Goal: Navigation & Orientation: Understand site structure

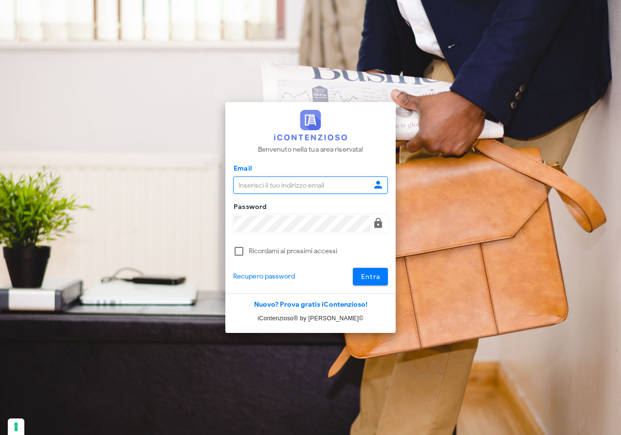
type input "[EMAIL_ADDRESS][DOMAIN_NAME]"
click at [364, 275] on span "Entra" at bounding box center [370, 277] width 20 height 8
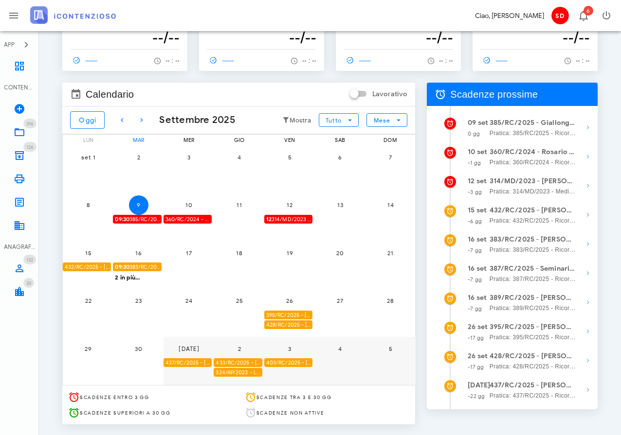
scroll to position [46, 0]
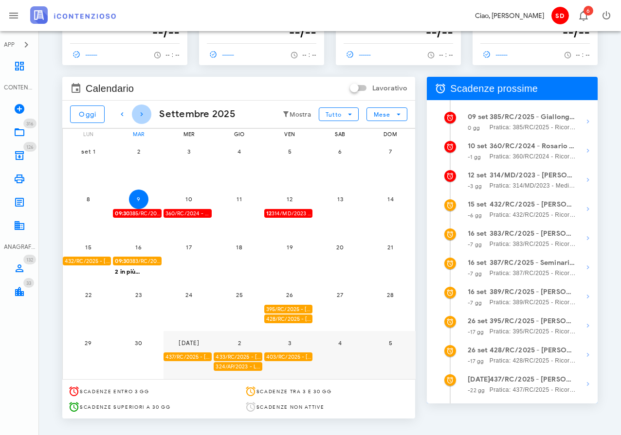
click at [141, 117] on icon "button" at bounding box center [142, 114] width 12 height 12
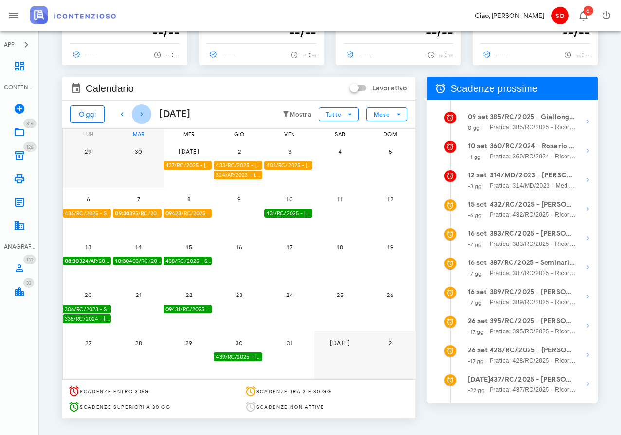
click at [141, 117] on icon "button" at bounding box center [142, 114] width 12 height 12
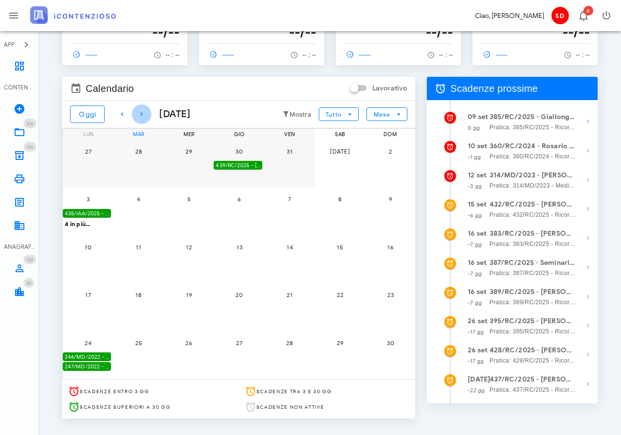
click at [141, 117] on icon "button" at bounding box center [142, 114] width 12 height 12
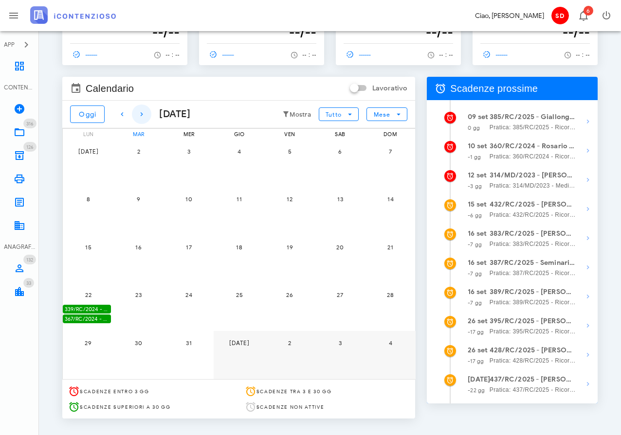
click at [141, 117] on icon "button" at bounding box center [142, 114] width 12 height 12
click at [123, 112] on icon "button" at bounding box center [122, 114] width 12 height 12
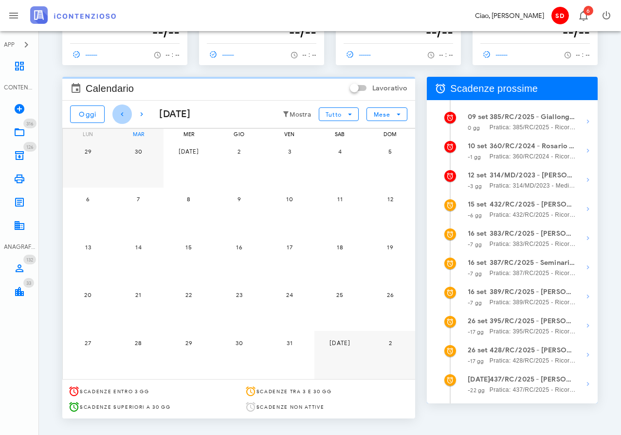
click at [123, 112] on icon "button" at bounding box center [122, 114] width 12 height 12
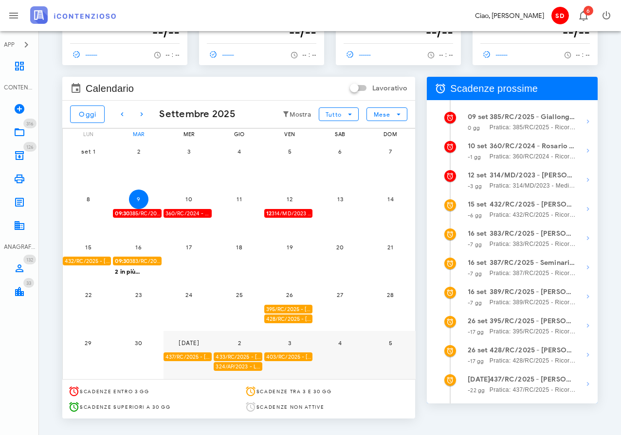
scroll to position [47, 0]
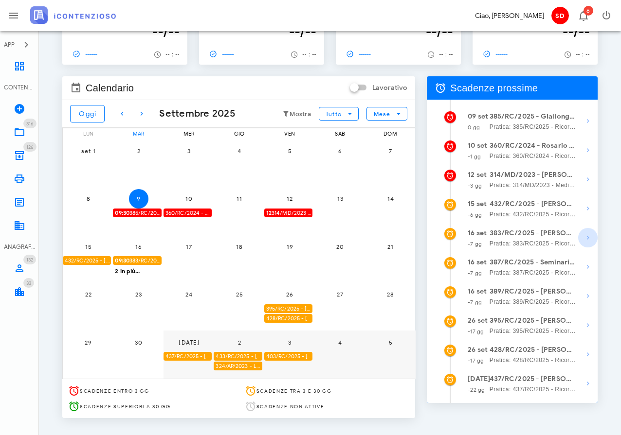
click at [588, 237] on icon "button" at bounding box center [588, 238] width 12 height 12
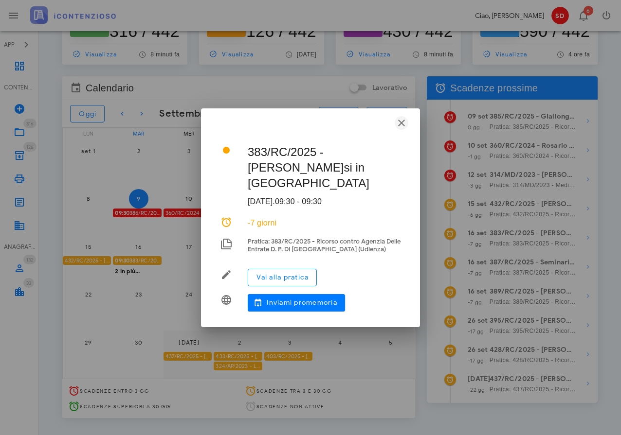
click at [403, 123] on icon "button" at bounding box center [401, 123] width 12 height 12
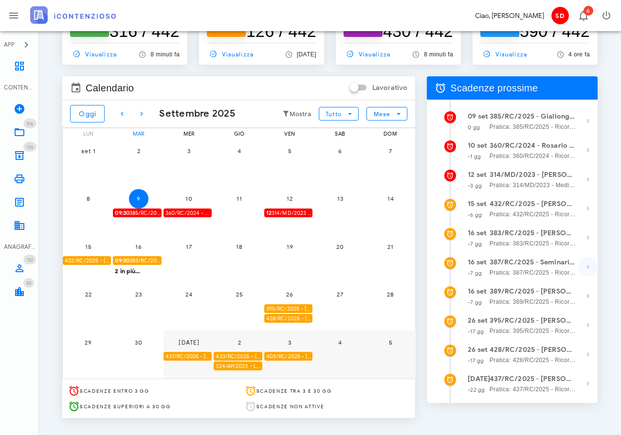
click at [586, 267] on icon "button" at bounding box center [588, 267] width 12 height 12
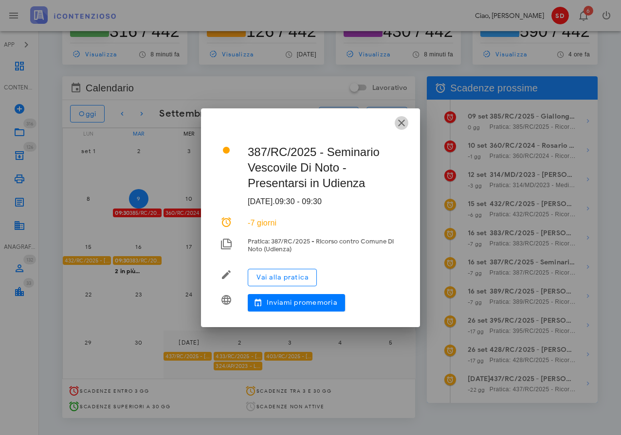
click at [401, 123] on icon "button" at bounding box center [401, 123] width 12 height 12
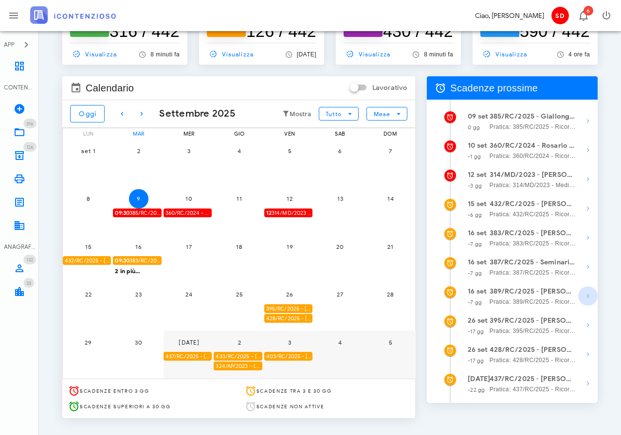
click at [587, 298] on icon "button" at bounding box center [588, 296] width 12 height 12
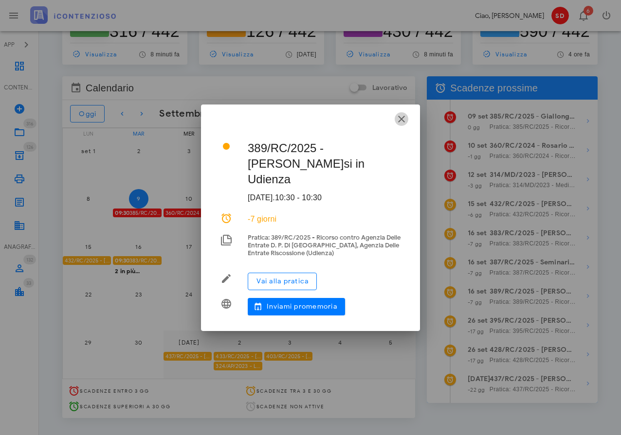
click at [402, 118] on icon "button" at bounding box center [401, 119] width 12 height 12
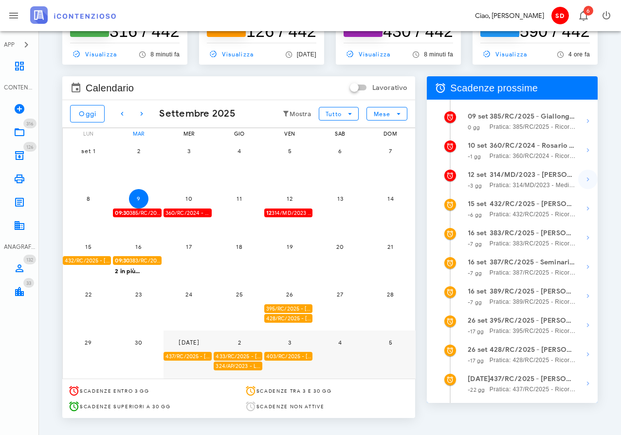
click at [588, 178] on icon "button" at bounding box center [588, 180] width 12 height 12
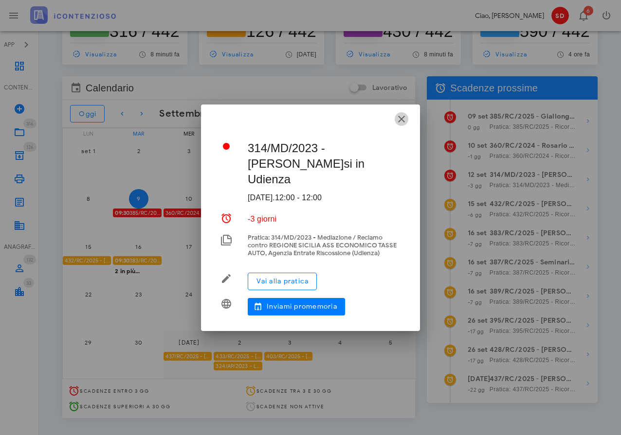
click at [405, 119] on icon "button" at bounding box center [401, 119] width 12 height 12
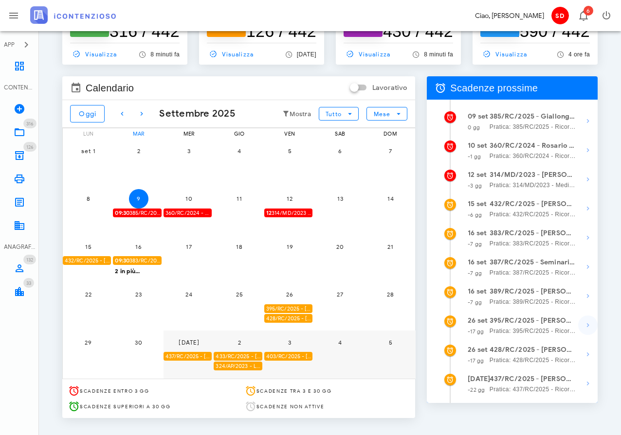
click at [587, 327] on icon "button" at bounding box center [588, 326] width 12 height 12
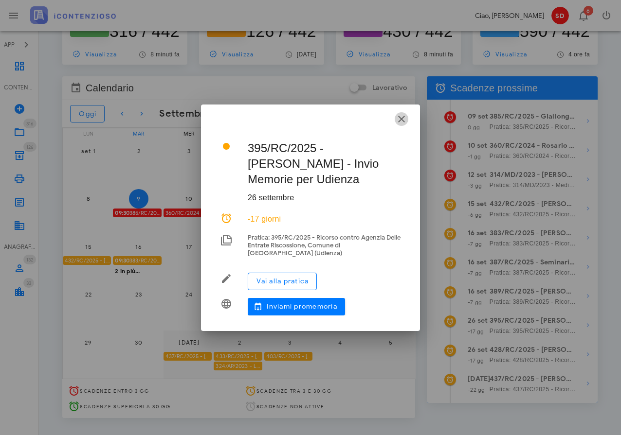
click at [406, 117] on icon "button" at bounding box center [401, 119] width 12 height 12
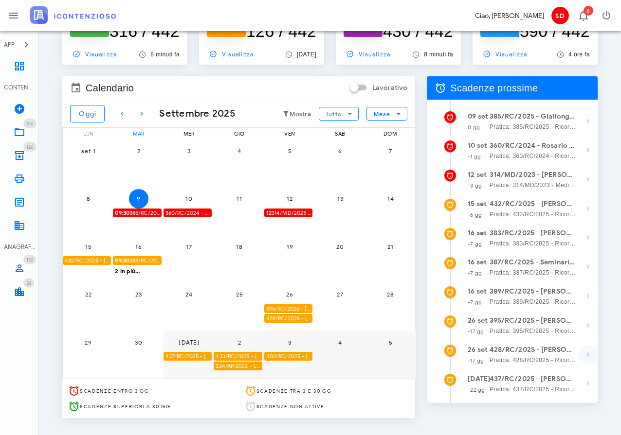
click at [587, 358] on icon "button" at bounding box center [588, 355] width 12 height 12
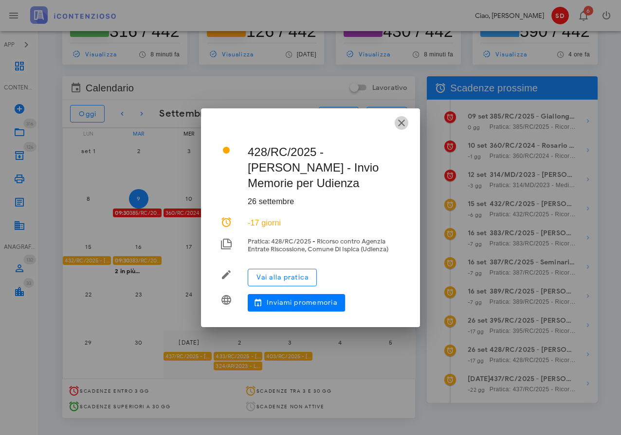
click at [400, 120] on icon "button" at bounding box center [401, 123] width 12 height 12
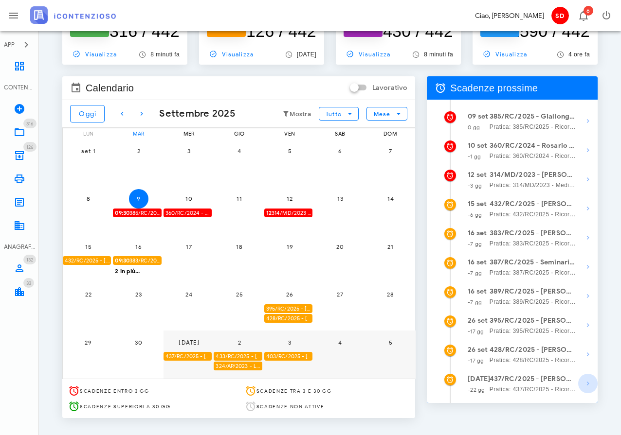
click at [588, 385] on icon "button" at bounding box center [588, 384] width 12 height 12
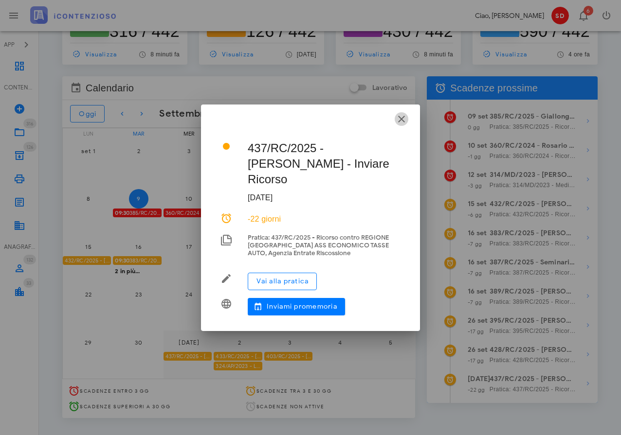
click at [404, 125] on icon "button" at bounding box center [401, 119] width 12 height 12
